Goal: Check status: Check status

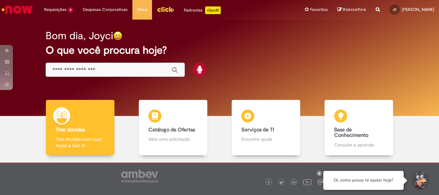
click at [172, 9] on link "Menu Cabeçalho" at bounding box center [165, 9] width 27 height 19
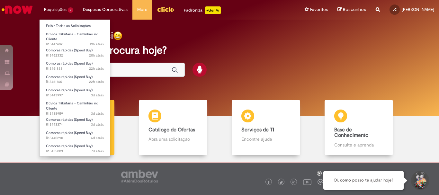
click at [63, 6] on li "Requisições 9 Exibir Todas as Solicitações Dúvida Tributária - Caminhão no Clie…" at bounding box center [58, 9] width 39 height 19
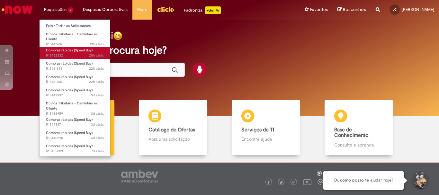
click at [66, 51] on span "Compras rápidas (Speed Buy)" at bounding box center [69, 50] width 47 height 5
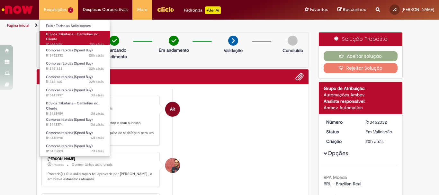
click at [70, 40] on link "Dúvida Tributária - Caminhão no Cliente 19h atrás 19 horas atrás R13447402" at bounding box center [74, 38] width 71 height 14
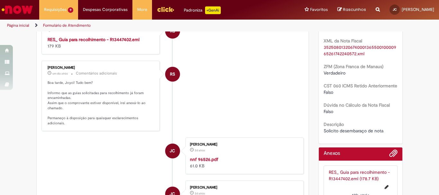
scroll to position [133, 0]
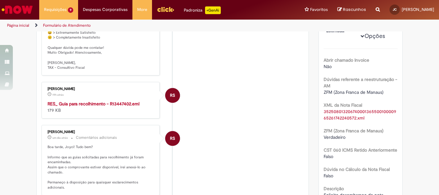
click at [110, 107] on strong "RES_ Guia para recolhimento - R13447402.eml" at bounding box center [94, 104] width 92 height 6
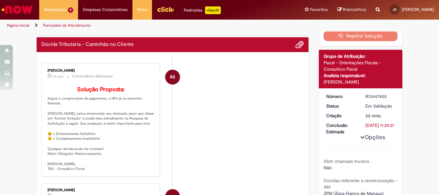
scroll to position [0, 0]
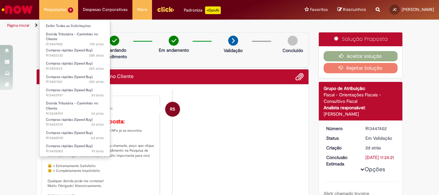
click at [65, 14] on li "Requisições 9 Exibir Todas as Solicitações Dúvida Tributária - Caminhão no Clie…" at bounding box center [58, 9] width 39 height 19
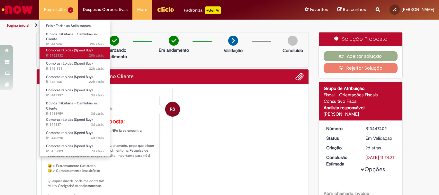
click at [73, 53] on span "20h atrás 20 horas atrás R13452332" at bounding box center [75, 55] width 58 height 5
click at [81, 49] on span "Compras rápidas (Speed Buy)" at bounding box center [69, 50] width 47 height 5
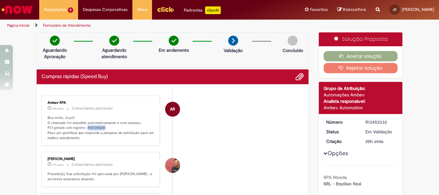
drag, startPoint x: 102, startPoint y: 127, endPoint x: 84, endPoint y: 126, distance: 17.7
click at [84, 126] on p "Boa noite, Joyci! O chamado foi atendido automaticamente e com sucesso. P.O ger…" at bounding box center [101, 127] width 107 height 25
copy p "4501380681"
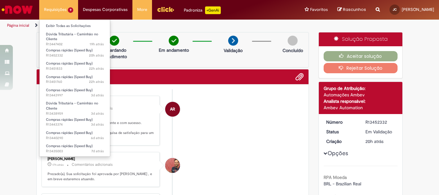
drag, startPoint x: 67, startPoint y: 11, endPoint x: 67, endPoint y: 16, distance: 4.9
click at [67, 11] on li "Requisições 9 Exibir Todas as Solicitações Dúvida Tributária - Caminhão no Clie…" at bounding box center [58, 9] width 39 height 19
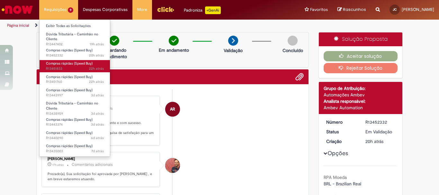
click at [75, 66] on span "22h atrás 22 horas atrás R13451833" at bounding box center [75, 68] width 58 height 5
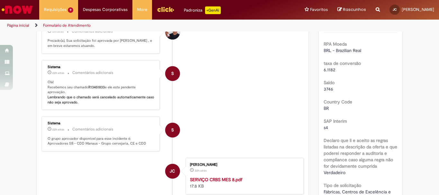
scroll to position [37, 0]
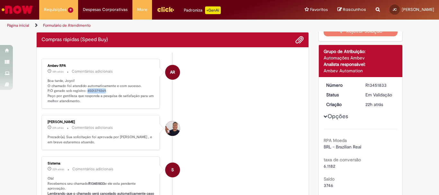
drag, startPoint x: 101, startPoint y: 89, endPoint x: 84, endPoint y: 90, distance: 17.4
click at [84, 90] on p "Boa tarde, Joyci! O chamado foi atendido automaticamente e com sucesso. P.O ger…" at bounding box center [101, 90] width 107 height 25
copy p "4501379269"
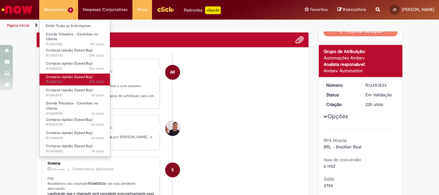
click at [76, 78] on span "Compras rápidas (Speed Buy)" at bounding box center [69, 77] width 47 height 5
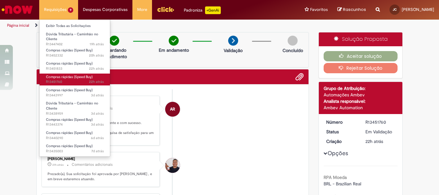
click at [69, 77] on span "Compras rápidas (Speed Buy)" at bounding box center [69, 77] width 47 height 5
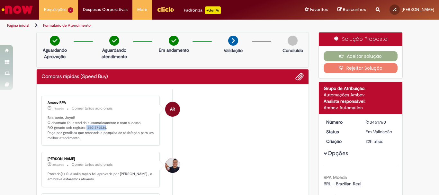
drag, startPoint x: 101, startPoint y: 129, endPoint x: 85, endPoint y: 130, distance: 16.7
click at [83, 129] on p "Boa tarde, Joyci! O chamado foi atendido automaticamente e com sucesso. P.O ger…" at bounding box center [101, 127] width 107 height 25
copy p "4501379534"
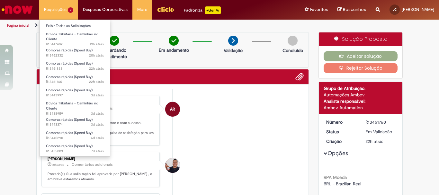
click at [64, 11] on li "Requisições 9 Exibir Todas as Solicitações Dúvida Tributária - Caminhão no Clie…" at bounding box center [58, 9] width 39 height 19
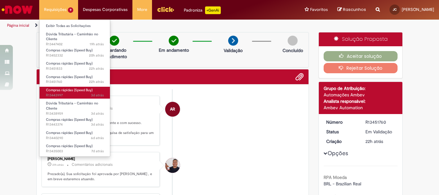
click at [83, 92] on span "Compras rápidas (Speed Buy)" at bounding box center [69, 90] width 47 height 5
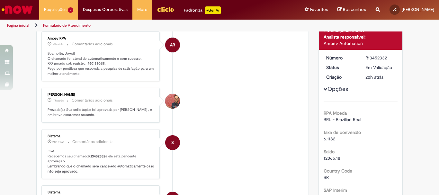
scroll to position [96, 0]
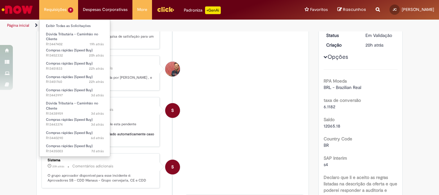
click at [61, 13] on li "Requisições 9 Exibir Todas as Solicitações Dúvida Tributária - Caminhão no Clie…" at bounding box center [58, 9] width 39 height 19
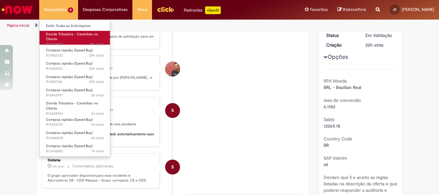
click at [74, 34] on span "Dúvida Tributária - Caminhão no Cliente" at bounding box center [72, 37] width 52 height 10
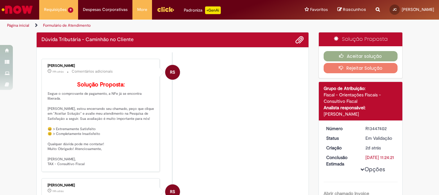
click at [248, 84] on li "RS [PERSON_NAME] 19h atrás 19 horas atrás Comentários adicionais Solução Propos…" at bounding box center [172, 115] width 262 height 113
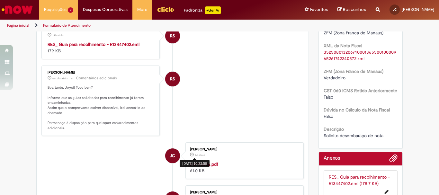
scroll to position [257, 0]
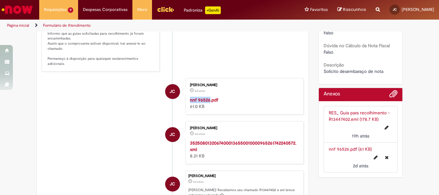
drag, startPoint x: 182, startPoint y: 103, endPoint x: 207, endPoint y: 104, distance: 25.1
click at [207, 104] on li "JC [PERSON_NAME] 2d atrás 2 dias atrás nnf 96526.pdf 61.0 KB" at bounding box center [172, 96] width 262 height 37
copy strong "nnf 96526"
